Goal: Task Accomplishment & Management: Complete application form

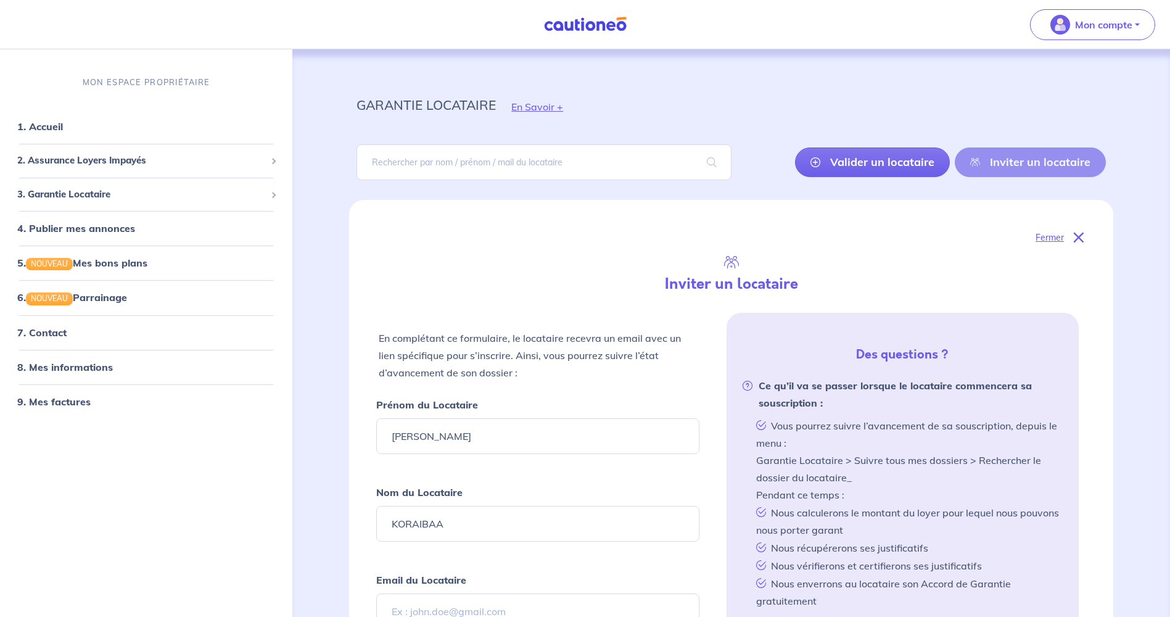
select select "FR"
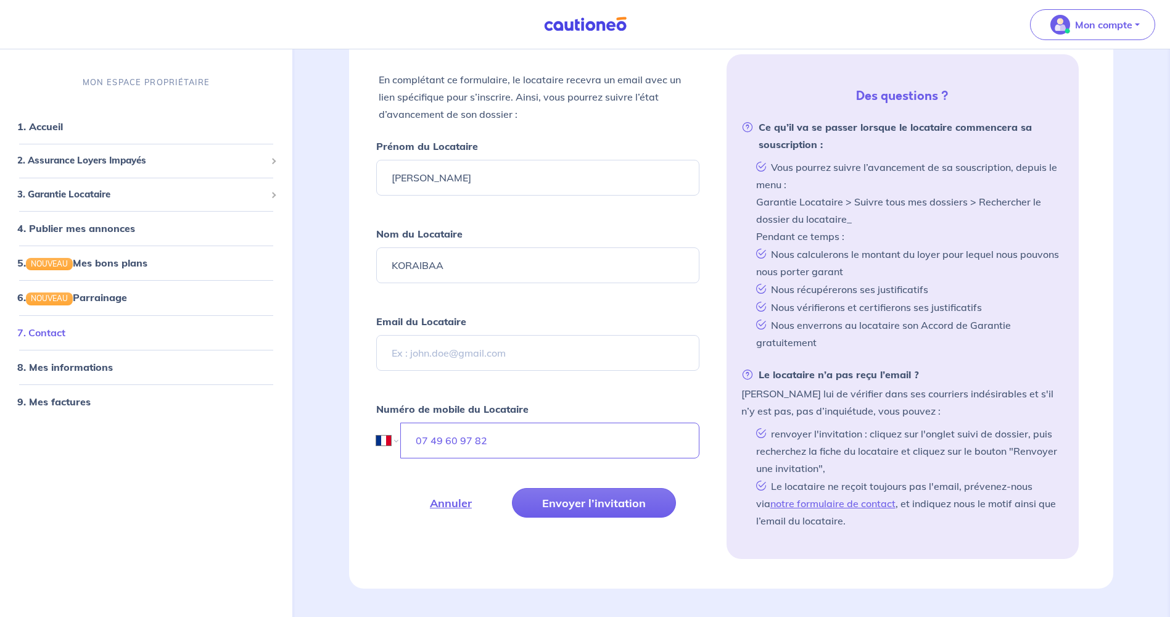
click at [62, 333] on link "7. Contact" at bounding box center [41, 332] width 48 height 12
click at [74, 195] on span "3. Garantie Locataire" at bounding box center [141, 195] width 249 height 14
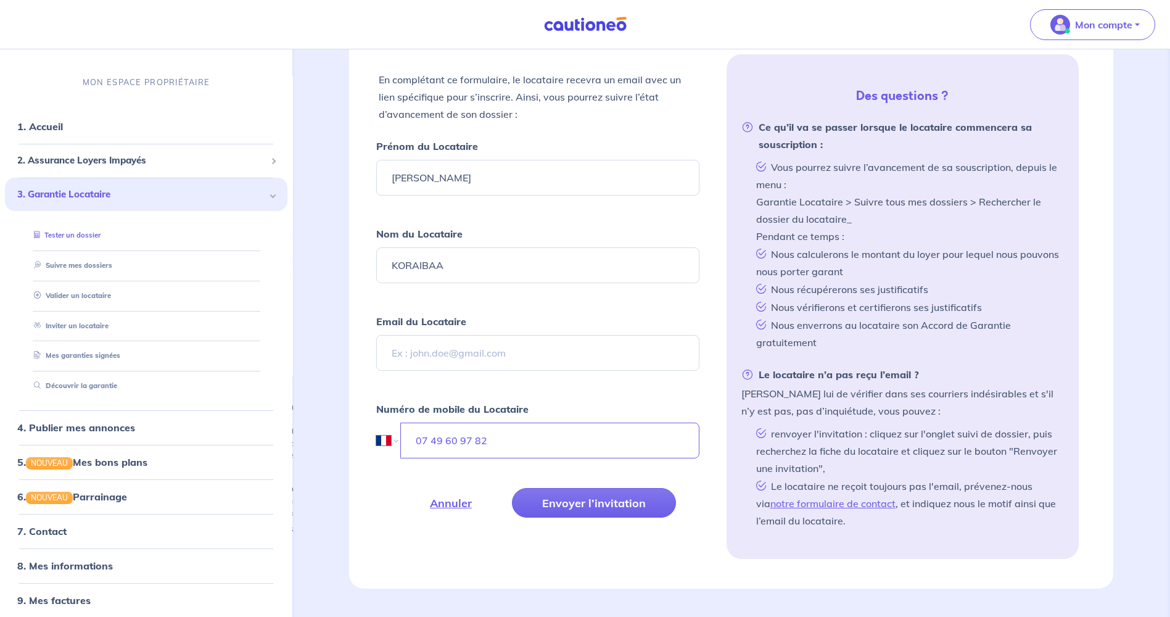
click at [74, 233] on link "Tester un dossier" at bounding box center [65, 235] width 72 height 9
click at [78, 234] on link "Tester un dossier" at bounding box center [65, 235] width 72 height 9
click at [434, 357] on input "Email du Locataire" at bounding box center [537, 353] width 323 height 36
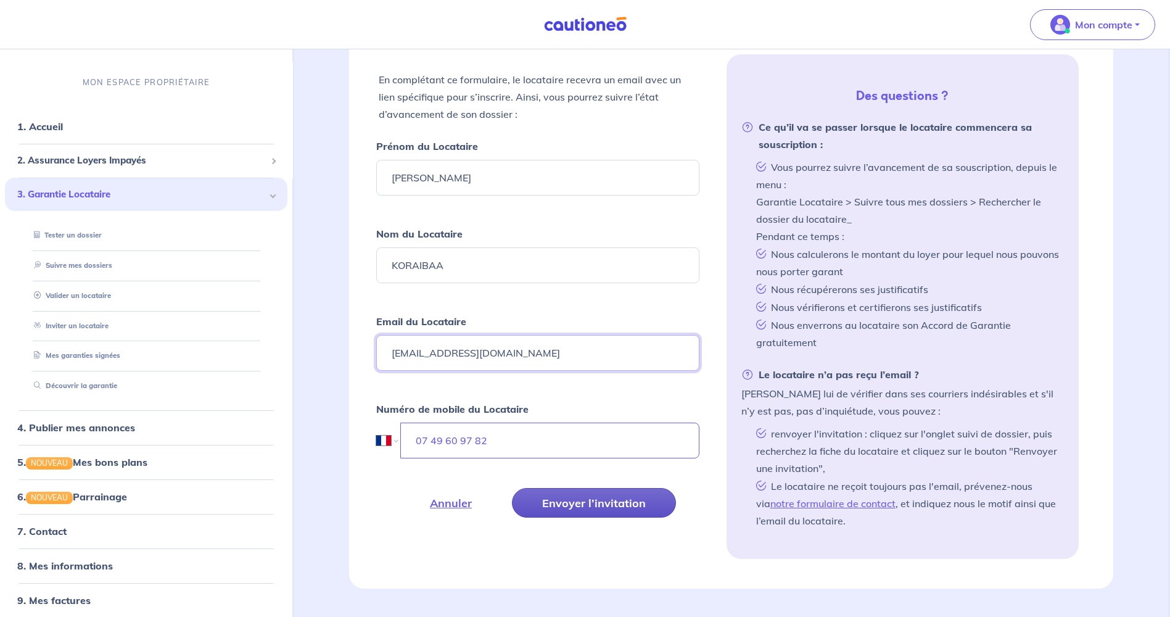
type input "[EMAIL_ADDRESS][DOMAIN_NAME]"
click at [596, 500] on button "Envoyer l’invitation" at bounding box center [594, 503] width 164 height 30
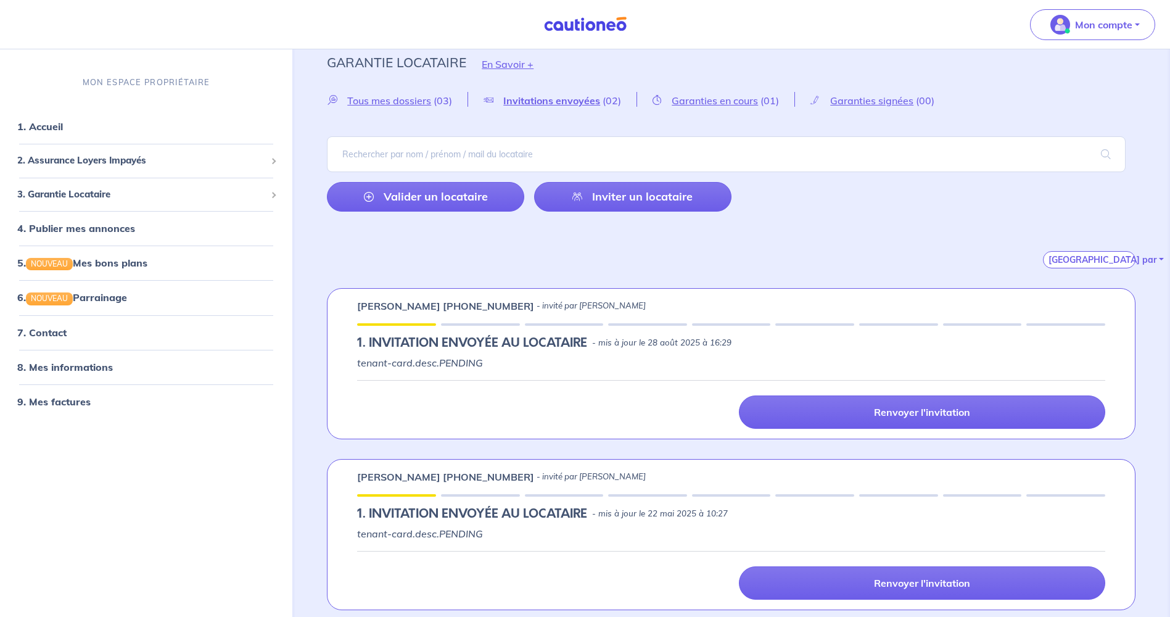
scroll to position [16, 0]
